Goal: Task Accomplishment & Management: Complete application form

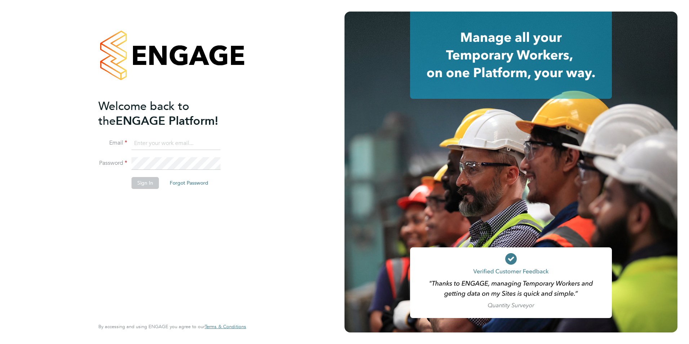
type input "[EMAIL_ADDRESS][PERSON_NAME][DOMAIN_NAME]"
click at [151, 183] on button "Sign In" at bounding box center [145, 183] width 27 height 12
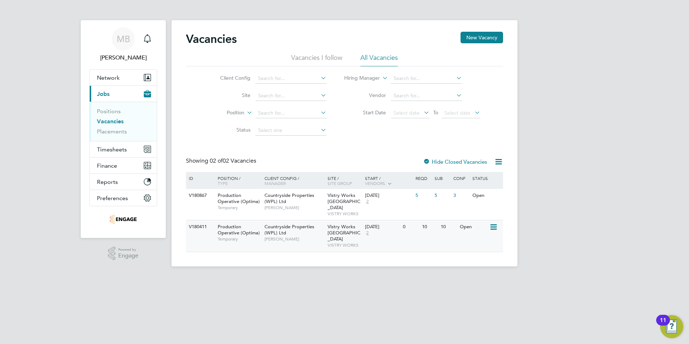
click at [229, 224] on span "Production Operative (Optima)" at bounding box center [239, 230] width 42 height 12
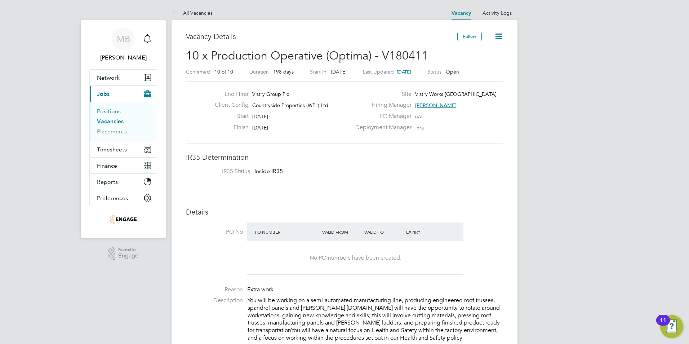
click at [106, 113] on link "Positions" at bounding box center [109, 111] width 24 height 7
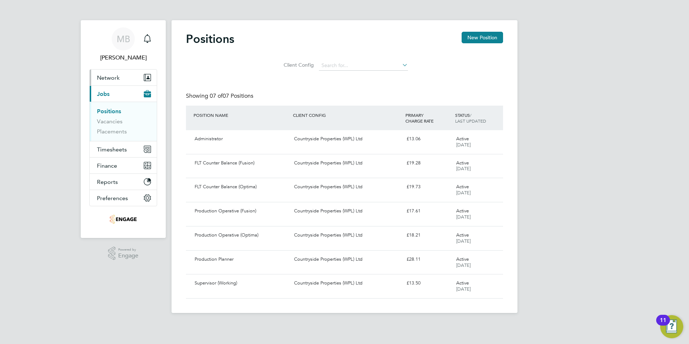
click at [113, 76] on span "Network" at bounding box center [108, 77] width 23 height 7
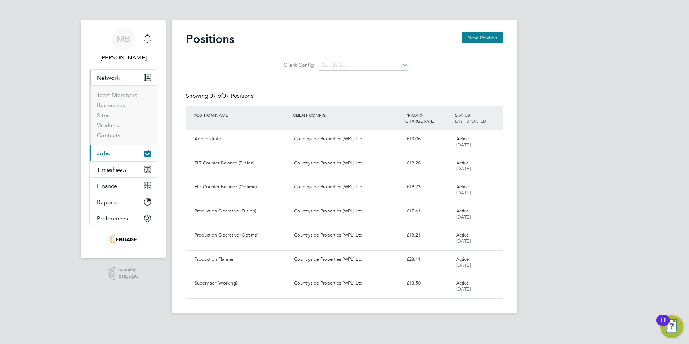
click at [117, 81] on span "Network" at bounding box center [108, 77] width 23 height 7
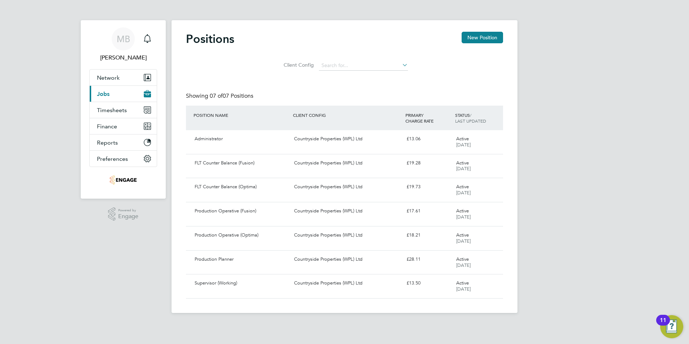
click at [113, 90] on button "Current page: Jobs" at bounding box center [123, 94] width 67 height 16
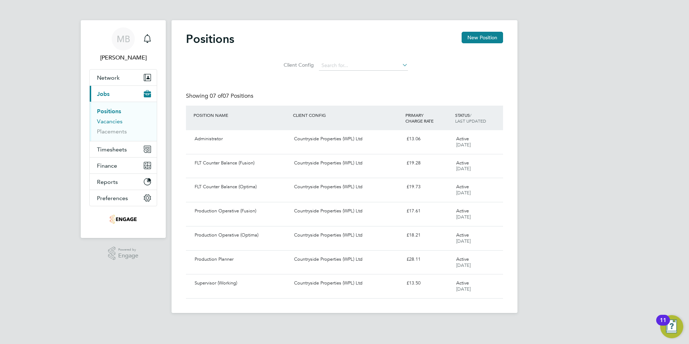
click at [115, 120] on link "Vacancies" at bounding box center [110, 121] width 26 height 7
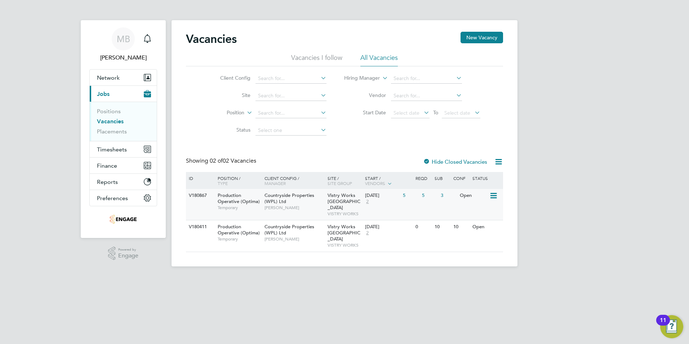
click at [229, 197] on span "Production Operative (Optima)" at bounding box center [239, 198] width 42 height 12
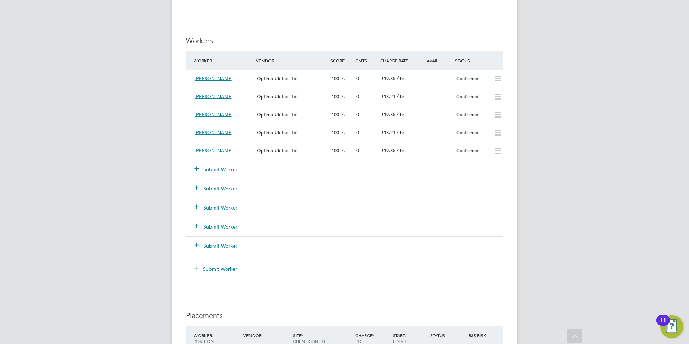
click at [230, 171] on button "Submit Worker" at bounding box center [216, 169] width 43 height 7
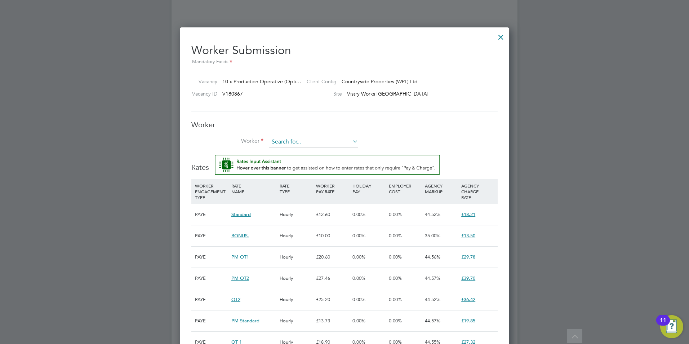
click at [299, 141] on input at bounding box center [313, 142] width 89 height 11
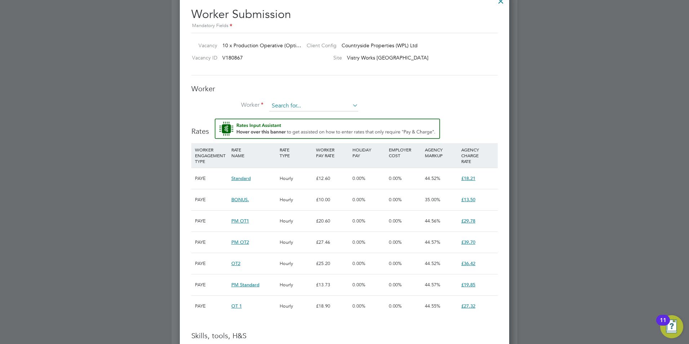
click at [318, 106] on input at bounding box center [313, 106] width 89 height 11
click at [313, 124] on li "Pa rminder Raggi (211713)" at bounding box center [314, 126] width 90 height 10
type input "Parminder Raggi (211713)"
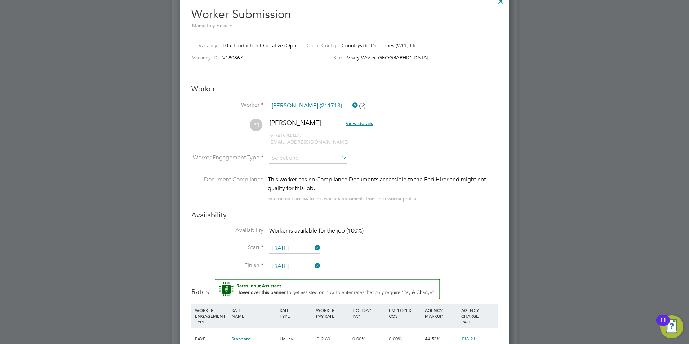
click at [340, 156] on icon at bounding box center [340, 158] width 0 height 10
click at [338, 157] on input at bounding box center [308, 158] width 78 height 11
click at [312, 177] on li "PAYE" at bounding box center [308, 177] width 79 height 9
type input "PAYE"
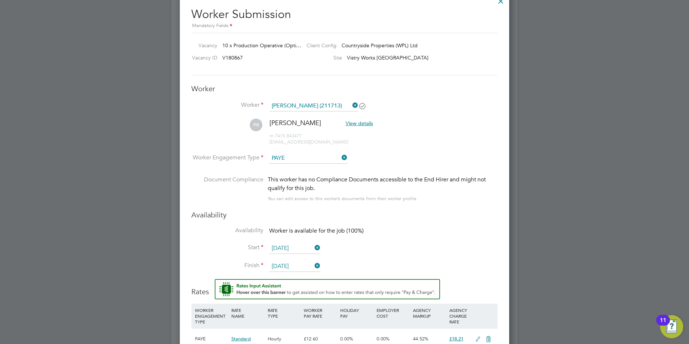
click at [292, 244] on input "19 Sep 2025" at bounding box center [294, 248] width 51 height 11
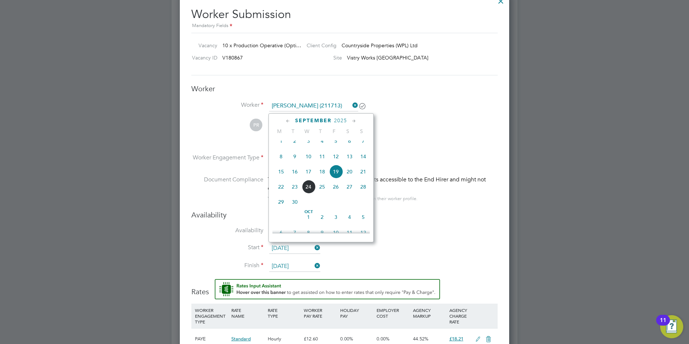
click at [282, 206] on span "29" at bounding box center [281, 202] width 14 height 14
type input "29 Sep 2025"
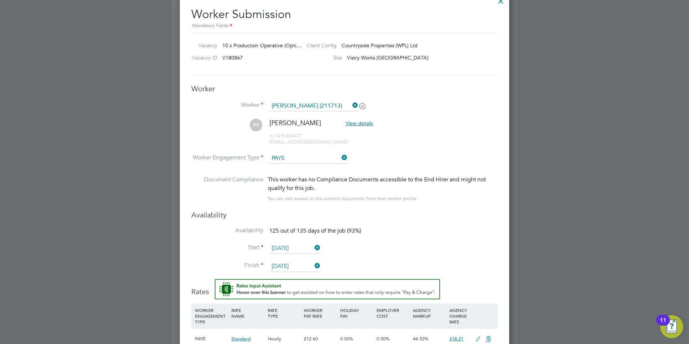
click at [298, 266] on input "31 Jan 2026" at bounding box center [294, 266] width 51 height 11
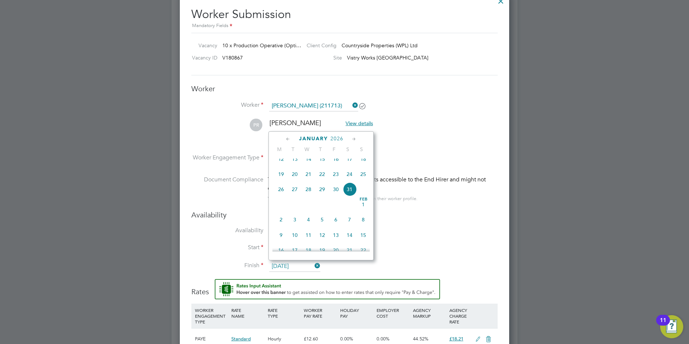
click at [307, 136] on span "January" at bounding box center [313, 139] width 29 height 6
click at [339, 136] on span "2025" at bounding box center [335, 139] width 13 height 6
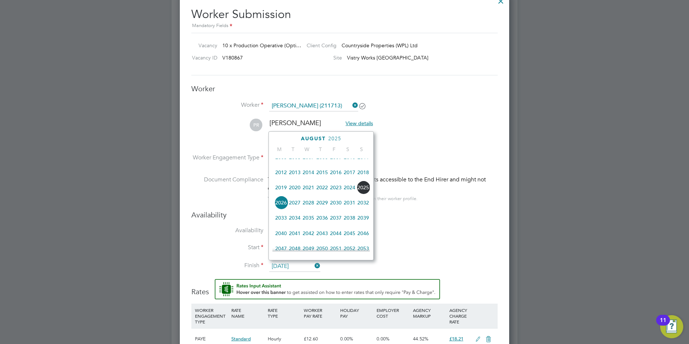
drag, startPoint x: 285, startPoint y: 208, endPoint x: 288, endPoint y: 202, distance: 6.6
click at [285, 207] on span "2026" at bounding box center [281, 203] width 14 height 14
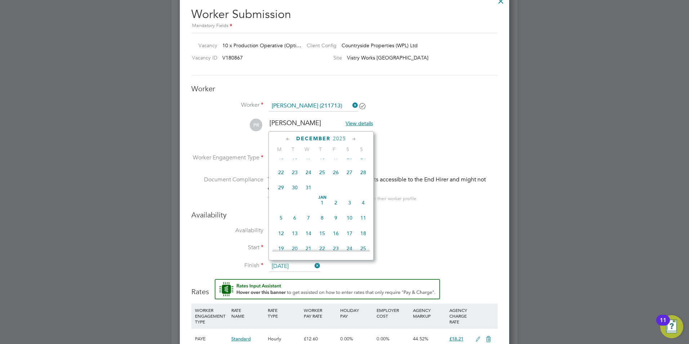
click at [314, 138] on span "December" at bounding box center [313, 139] width 34 height 6
click at [339, 136] on span "2025" at bounding box center [335, 139] width 13 height 6
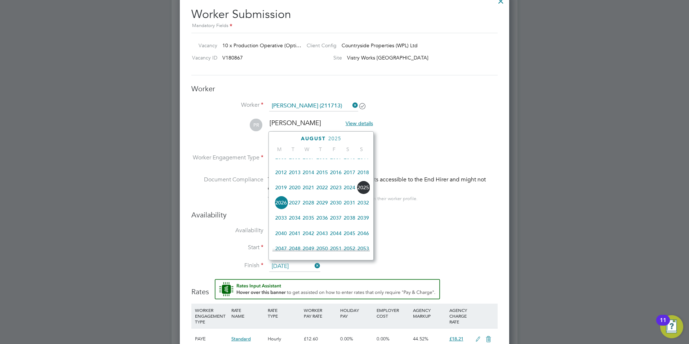
click at [281, 208] on span "2026" at bounding box center [281, 203] width 14 height 14
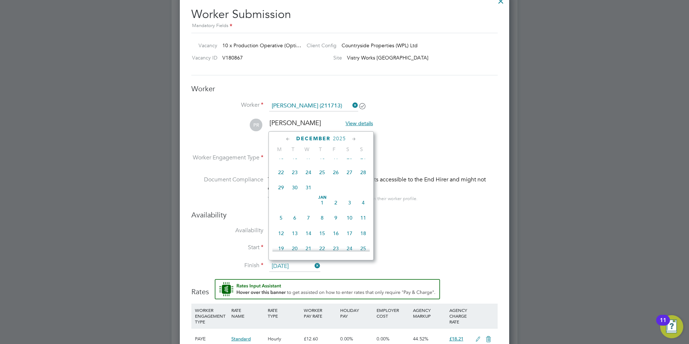
click at [357, 139] on icon at bounding box center [354, 139] width 7 height 8
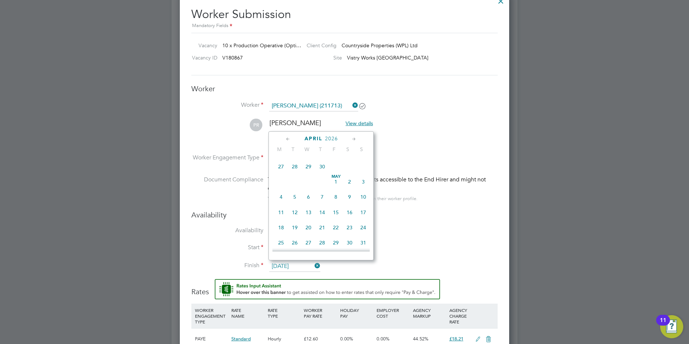
click at [357, 139] on icon at bounding box center [354, 139] width 7 height 8
click at [357, 138] on icon at bounding box center [354, 139] width 7 height 8
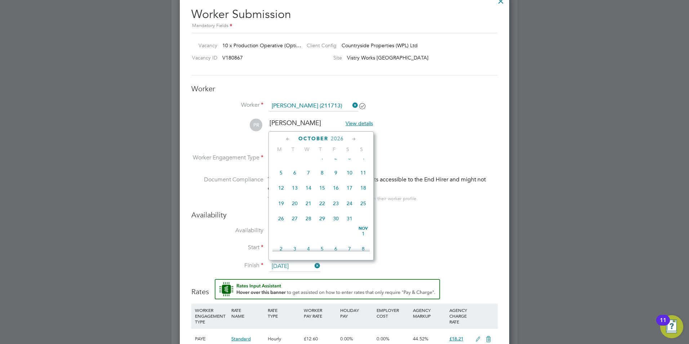
click at [357, 138] on icon at bounding box center [354, 139] width 7 height 8
click at [285, 138] on div "January 2027" at bounding box center [321, 138] width 97 height 7
click at [288, 138] on icon at bounding box center [288, 139] width 7 height 8
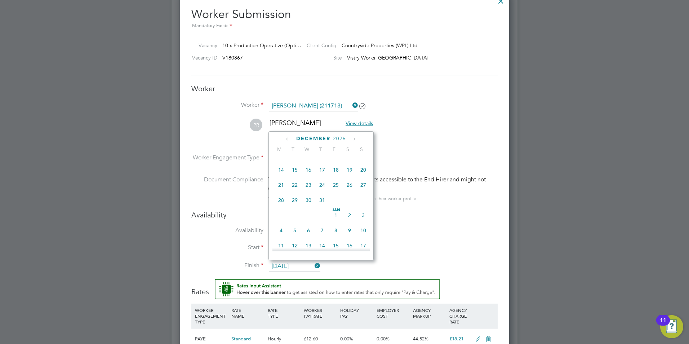
click at [320, 207] on span "31" at bounding box center [323, 200] width 14 height 14
type input "31 Dec 2026"
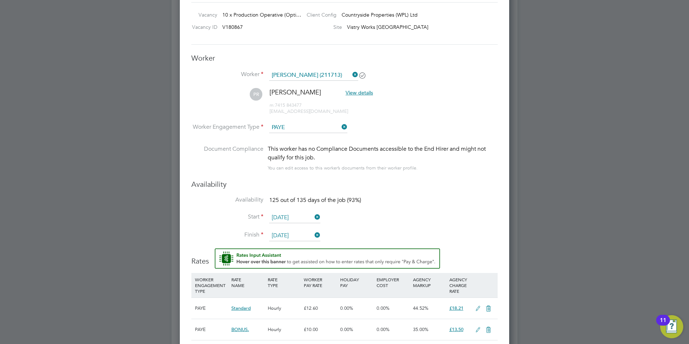
scroll to position [649, 0]
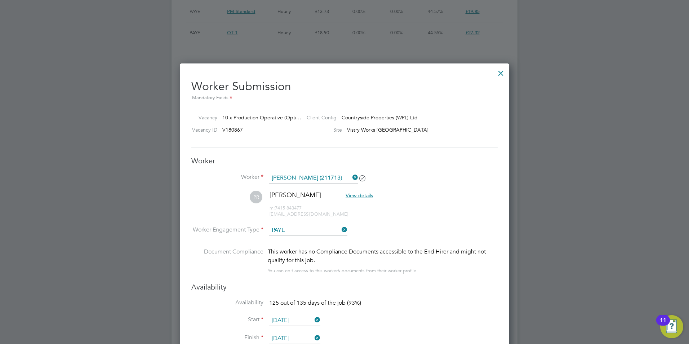
click at [351, 177] on icon at bounding box center [351, 177] width 0 height 10
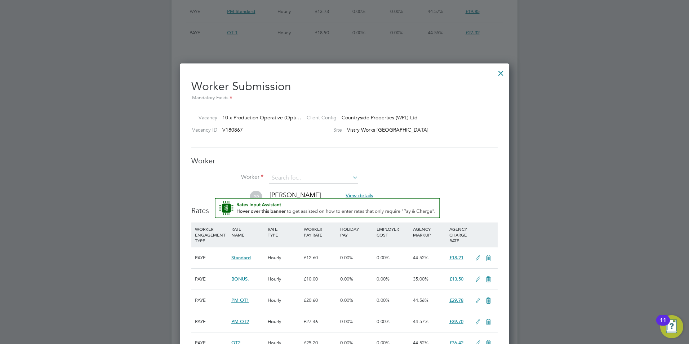
scroll to position [4, 4]
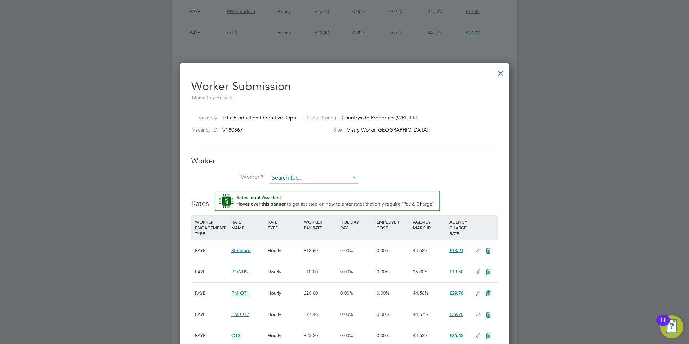
click at [295, 176] on input at bounding box center [313, 178] width 89 height 11
click at [310, 177] on input "Ryan o" at bounding box center [313, 178] width 89 height 11
type input "Ryan"
click at [504, 71] on div at bounding box center [501, 71] width 13 height 13
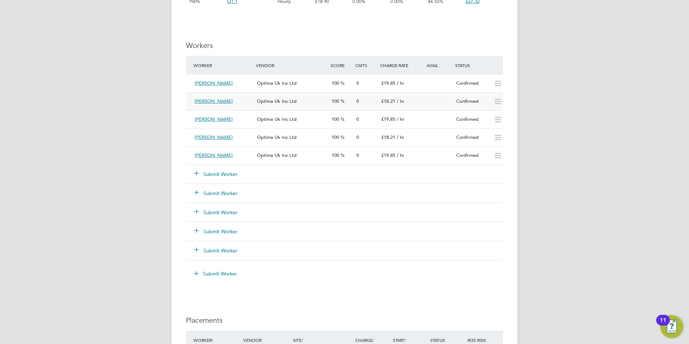
scroll to position [685, 0]
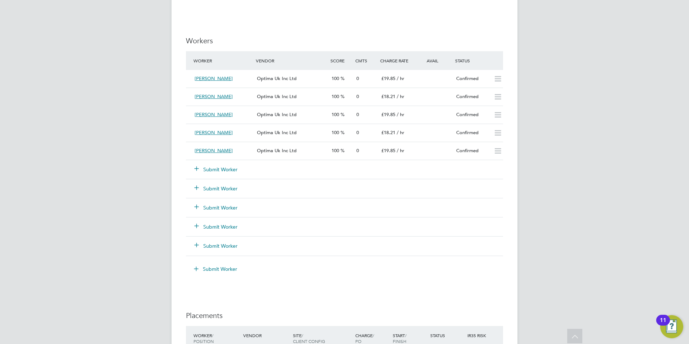
click at [232, 168] on button "Submit Worker" at bounding box center [216, 169] width 43 height 7
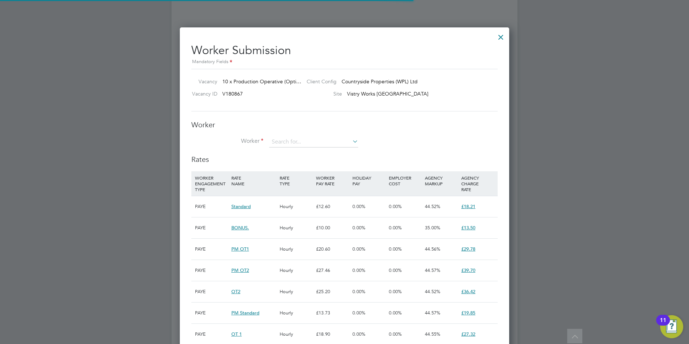
scroll to position [21, 49]
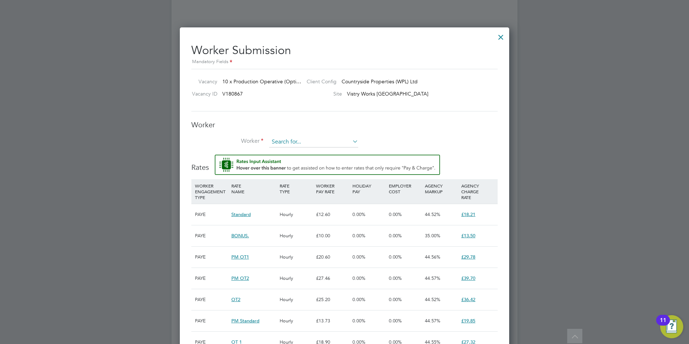
click at [290, 142] on input at bounding box center [313, 142] width 89 height 11
click at [319, 149] on li "Ry an Oldershaw (211478)" at bounding box center [314, 152] width 90 height 10
type input "Ryan Oldershaw (211478)"
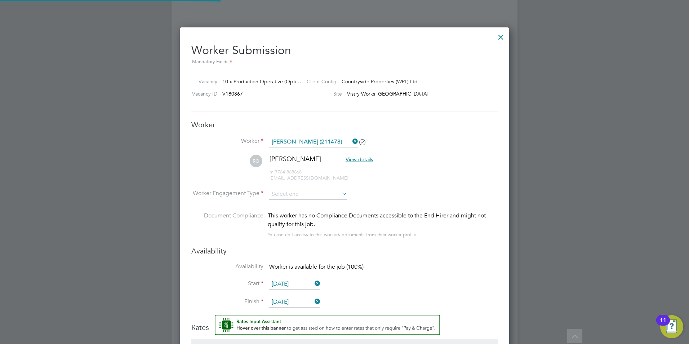
scroll to position [788, 330]
click at [317, 191] on input at bounding box center [308, 194] width 78 height 11
click at [305, 213] on li "PAYE" at bounding box center [308, 213] width 79 height 9
type input "PAYE"
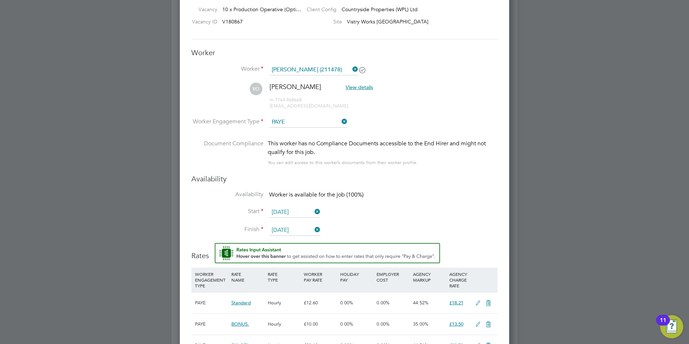
click at [313, 211] on icon at bounding box center [313, 212] width 0 height 10
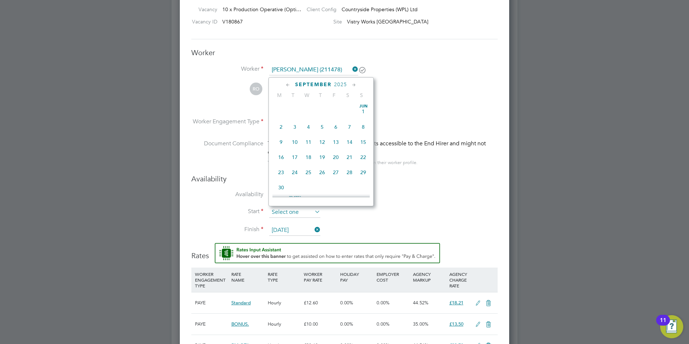
click at [297, 212] on input at bounding box center [294, 212] width 51 height 11
click at [279, 157] on span "29" at bounding box center [281, 151] width 14 height 14
type input "29 Sep 2025"
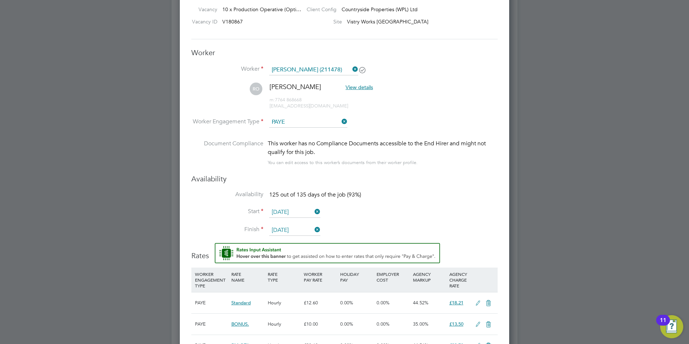
click at [294, 227] on input "31 Jan 2026" at bounding box center [294, 230] width 51 height 11
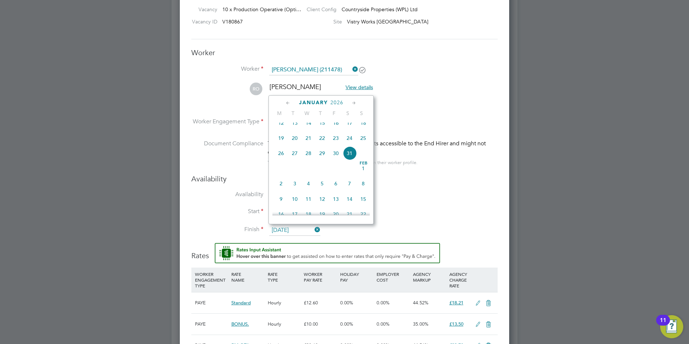
click at [355, 101] on icon at bounding box center [354, 103] width 7 height 8
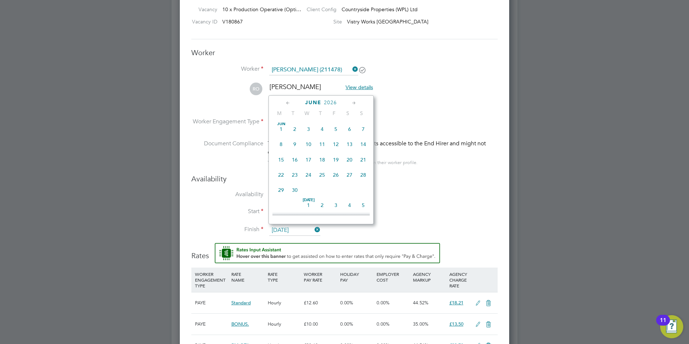
click at [355, 101] on icon at bounding box center [354, 103] width 7 height 8
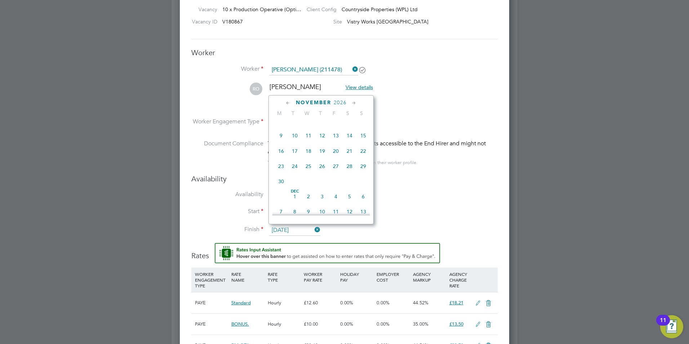
click at [355, 101] on icon at bounding box center [354, 103] width 7 height 8
click at [323, 185] on span "31" at bounding box center [323, 179] width 14 height 14
type input "31 Dec 2026"
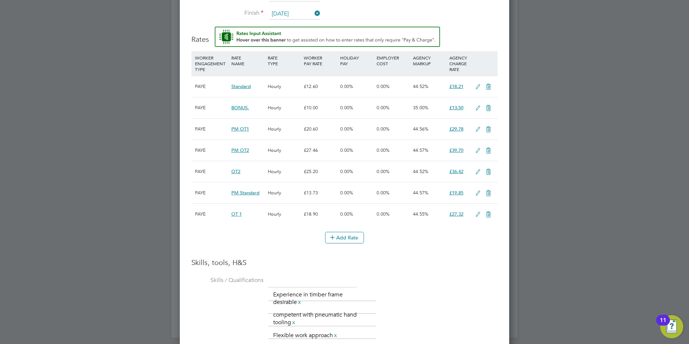
click at [477, 192] on icon at bounding box center [478, 193] width 9 height 6
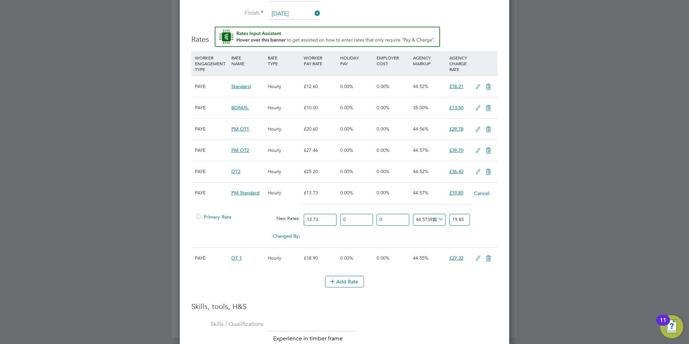
click at [200, 216] on div at bounding box center [198, 218] width 7 height 5
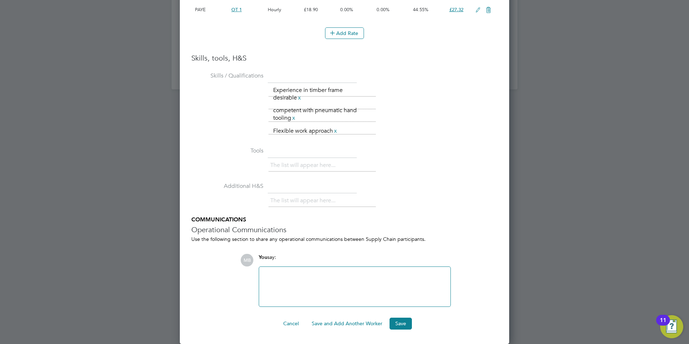
click at [295, 270] on div at bounding box center [354, 287] width 191 height 40
click at [295, 279] on div at bounding box center [355, 286] width 183 height 31
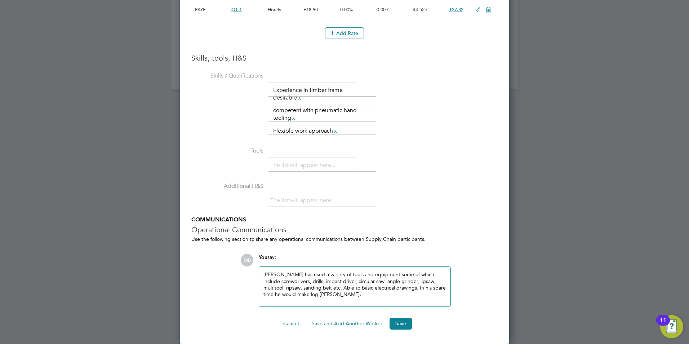
click at [305, 294] on div "Ryan has used a variety of tools and equipment some of which include screwdrive…" at bounding box center [355, 286] width 183 height 31
click at [344, 292] on div "Ryan has used a variety of tools and equipment some of which include screwdrive…" at bounding box center [355, 286] width 183 height 31
click at [287, 272] on div "Ryan has used a variety of tools and equipment some of which include screwdrive…" at bounding box center [355, 286] width 183 height 31
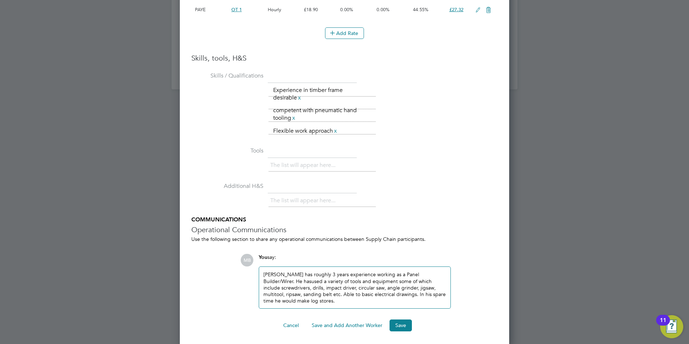
scroll to position [854, 330]
click at [291, 295] on div "Ryan has roughly 3 years experience working as a Panel Builder/Wirer. He has us…" at bounding box center [355, 287] width 183 height 33
click at [420, 273] on div "Ryan has roughly 3 years experience working as a Panel Builder/Wirer. He has us…" at bounding box center [355, 287] width 183 height 33
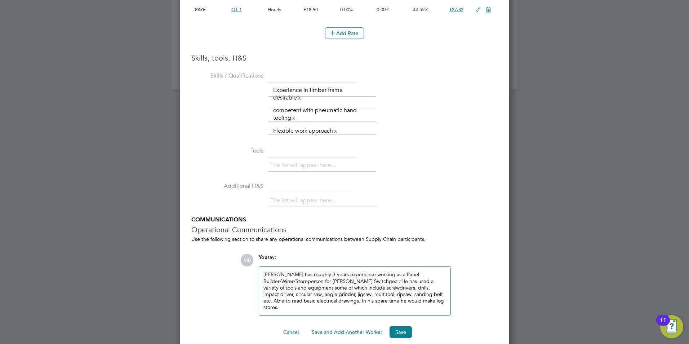
click at [310, 278] on div "Ryan has roughly 3 years experience working as a Panel Builder/Wirer/Storeperso…" at bounding box center [355, 290] width 183 height 39
click at [419, 297] on div "Ryan has roughly 3 years experience working as a Panel Builder/Wirer/Store Pers…" at bounding box center [355, 290] width 183 height 39
click at [418, 301] on div "Ryan has roughly 3 years experience working as a Panel Builder/Wirer/Store Pers…" at bounding box center [355, 290] width 183 height 39
click at [399, 332] on button "Save" at bounding box center [401, 332] width 22 height 12
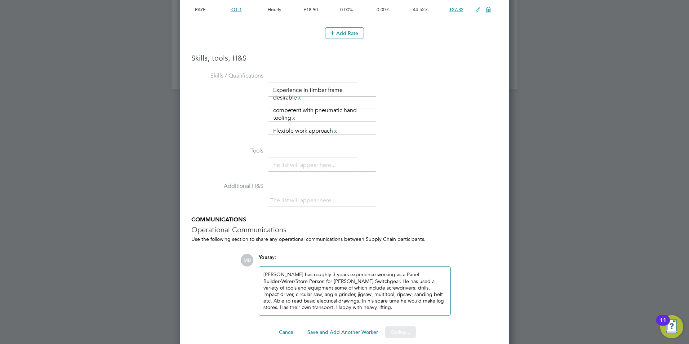
scroll to position [0, 0]
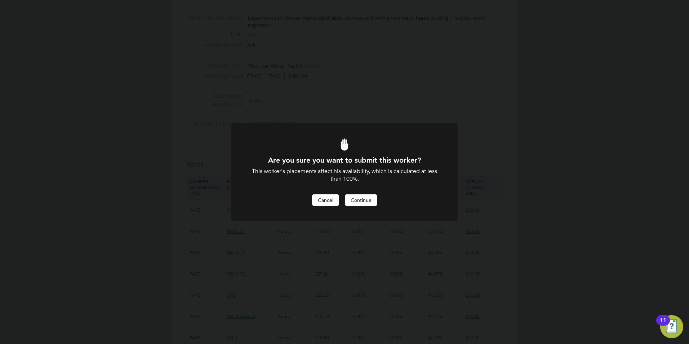
click at [319, 201] on button "Cancel" at bounding box center [325, 200] width 27 height 12
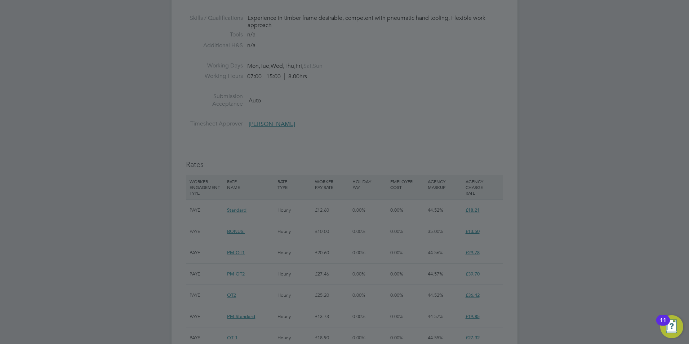
click at [395, 150] on div at bounding box center [344, 172] width 689 height 344
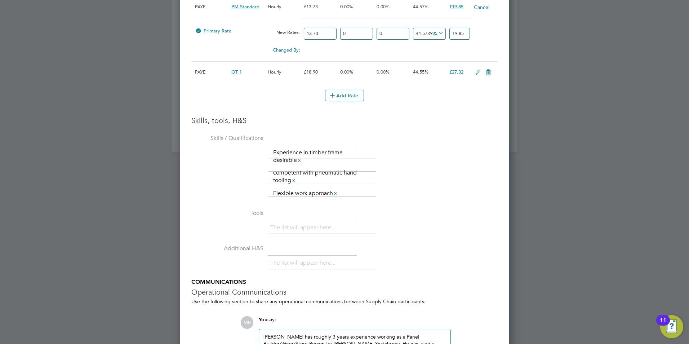
scroll to position [1230, 0]
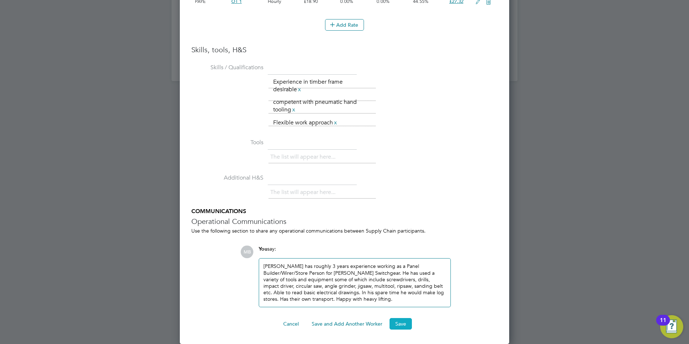
click at [407, 323] on button "Save" at bounding box center [401, 324] width 22 height 12
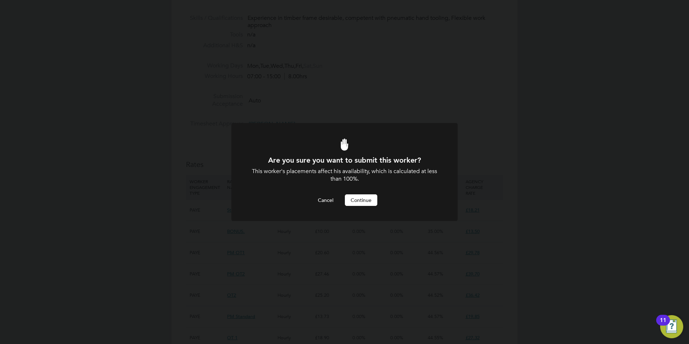
scroll to position [0, 0]
click at [319, 198] on button "Cancel" at bounding box center [325, 200] width 27 height 12
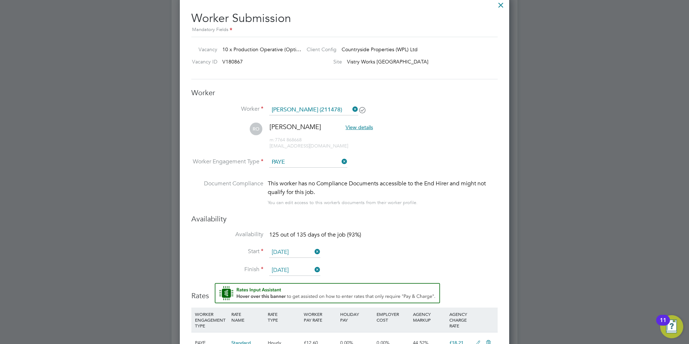
scroll to position [705, 0]
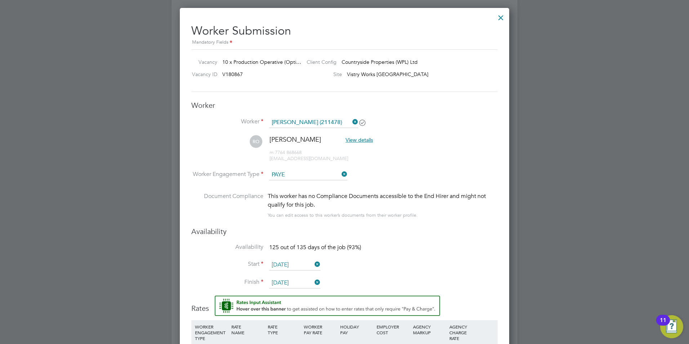
click at [298, 281] on input "31 Dec 2026" at bounding box center [294, 283] width 51 height 11
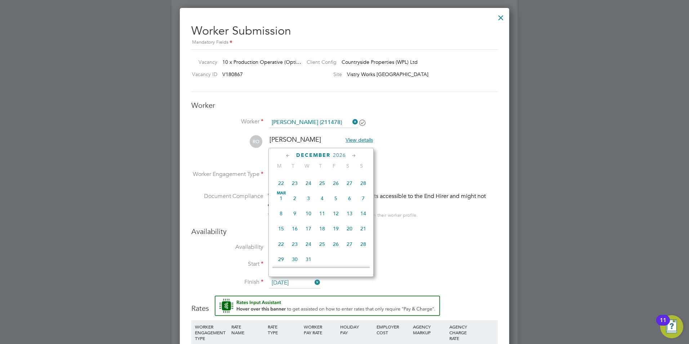
scroll to position [281, 0]
click at [288, 156] on icon at bounding box center [288, 156] width 7 height 8
click at [287, 156] on icon at bounding box center [288, 156] width 7 height 8
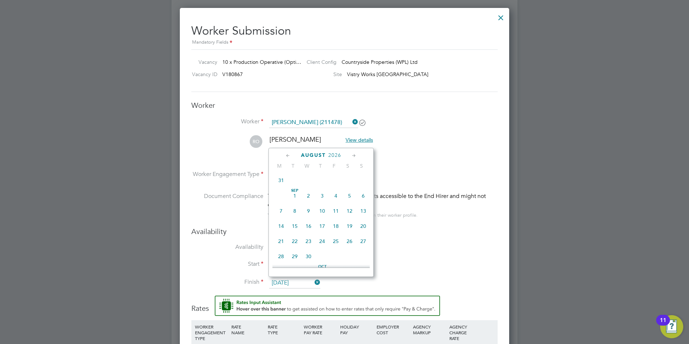
scroll to position [0, 0]
click at [287, 156] on icon at bounding box center [288, 156] width 7 height 8
click at [356, 155] on icon at bounding box center [354, 156] width 7 height 8
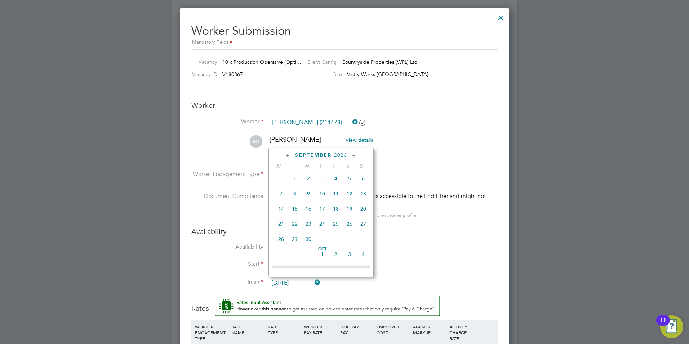
click at [293, 211] on span "15" at bounding box center [295, 209] width 14 height 14
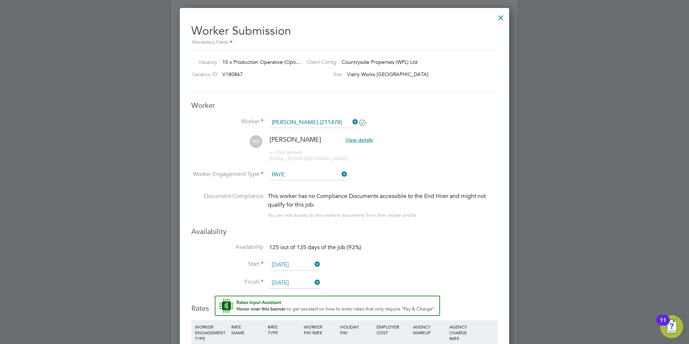
click at [290, 282] on input "15 Sep 2026" at bounding box center [294, 283] width 51 height 11
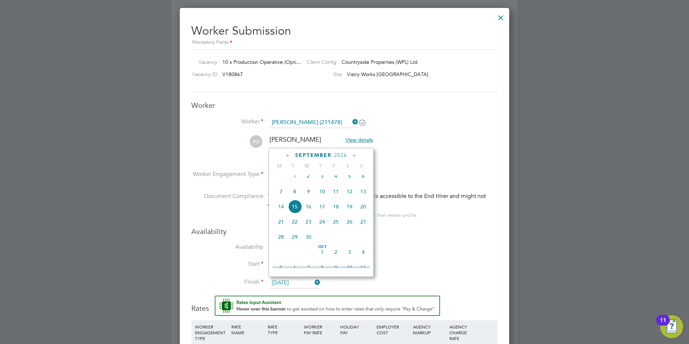
click at [294, 239] on span "29" at bounding box center [295, 237] width 14 height 14
type input "29 Sep 2026"
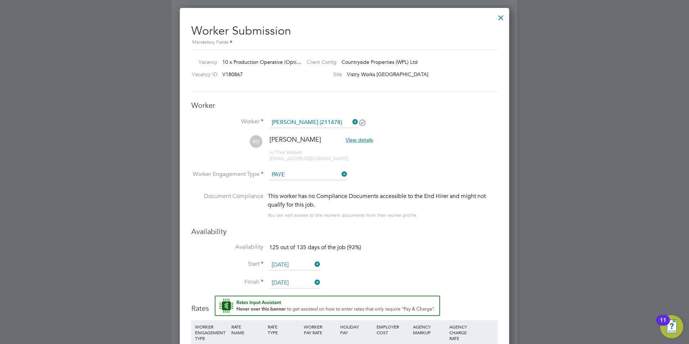
click at [415, 240] on div "Availability Availability 125 out of 135 days of the job (93%) Start 29 Sep 202…" at bounding box center [344, 261] width 307 height 69
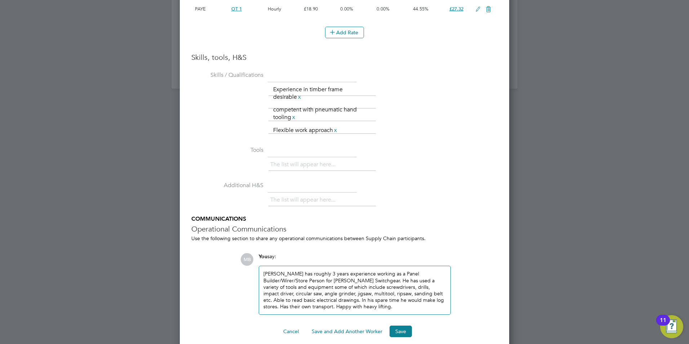
scroll to position [1230, 0]
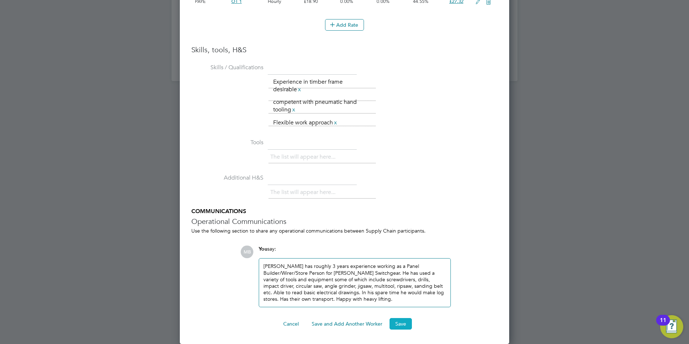
click at [402, 321] on button "Save" at bounding box center [401, 324] width 22 height 12
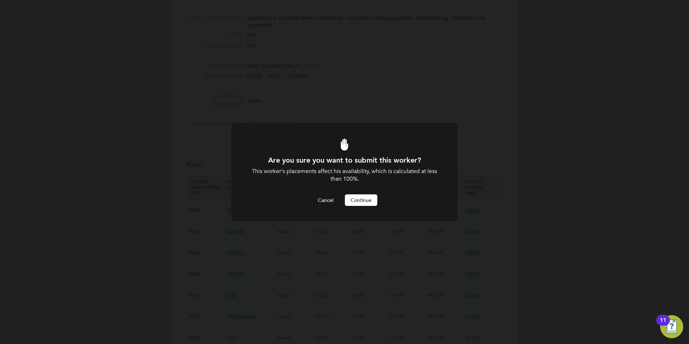
scroll to position [0, 0]
click at [316, 204] on button "Cancel" at bounding box center [325, 200] width 27 height 12
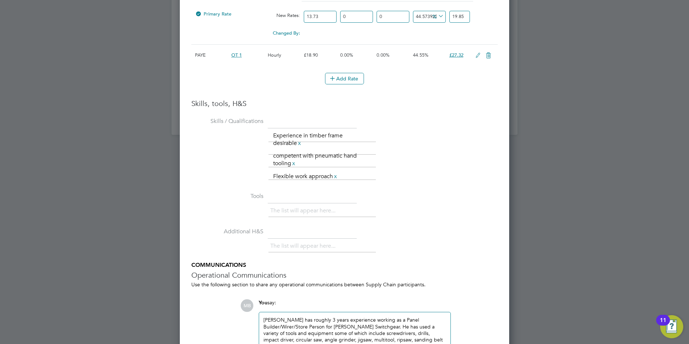
scroll to position [1230, 0]
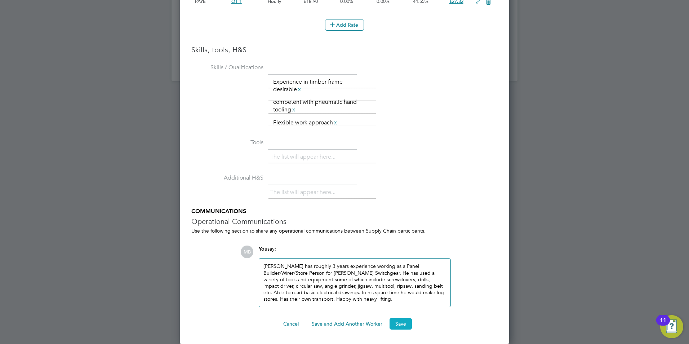
click at [403, 321] on button "Save" at bounding box center [401, 324] width 22 height 12
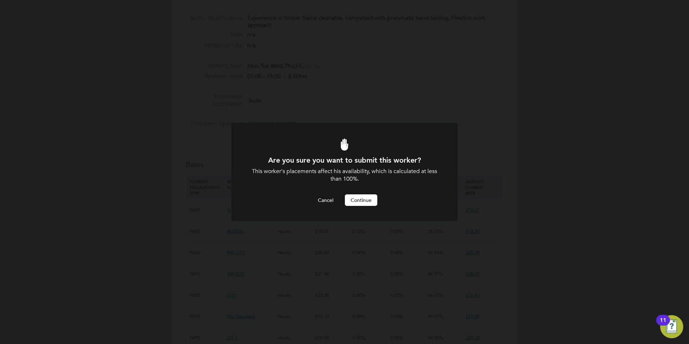
click at [363, 199] on button "Continue" at bounding box center [361, 200] width 32 height 12
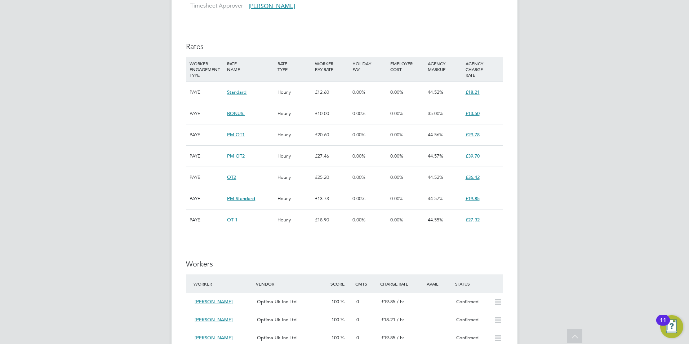
scroll to position [397, 0]
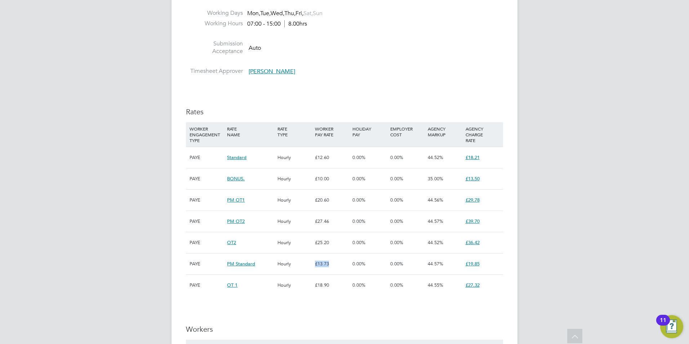
drag, startPoint x: 329, startPoint y: 264, endPoint x: 315, endPoint y: 265, distance: 14.1
click at [315, 265] on div "£13.73" at bounding box center [332, 264] width 38 height 21
drag, startPoint x: 315, startPoint y: 265, endPoint x: 689, endPoint y: 166, distance: 387.0
click at [689, 166] on html "MB Maisie Boorman Notifications Applications: Network Team Members Businesses S…" at bounding box center [344, 264] width 689 height 1322
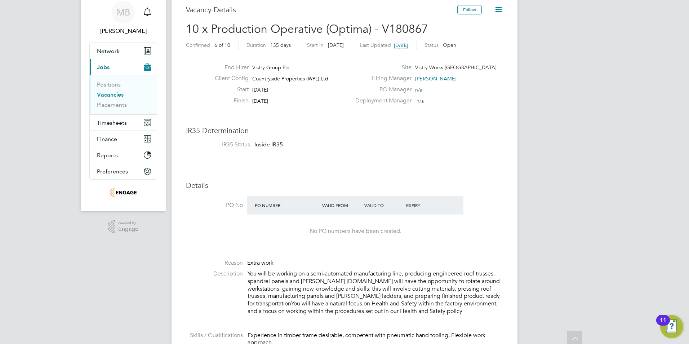
scroll to position [0, 0]
